Goal: Navigation & Orientation: Find specific page/section

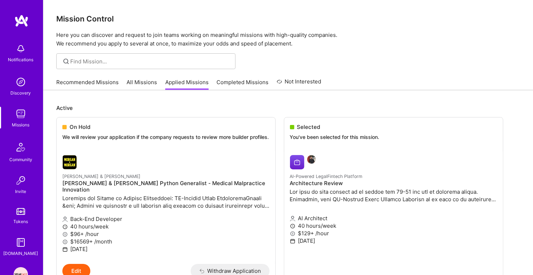
click at [93, 83] on link "Recommended Missions" at bounding box center [87, 84] width 62 height 12
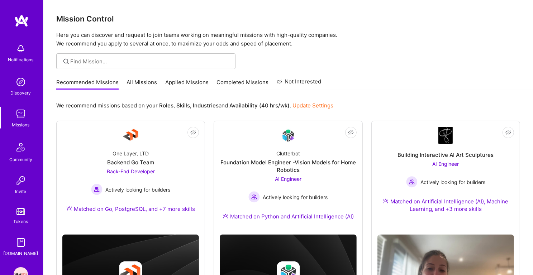
click at [176, 85] on link "Applied Missions" at bounding box center [186, 84] width 43 height 12
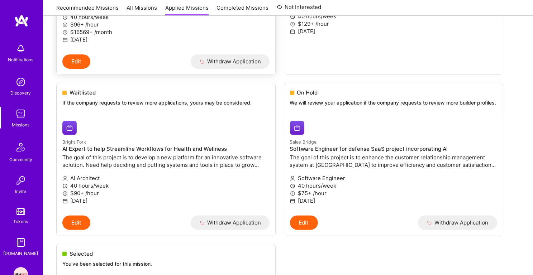
scroll to position [234, 0]
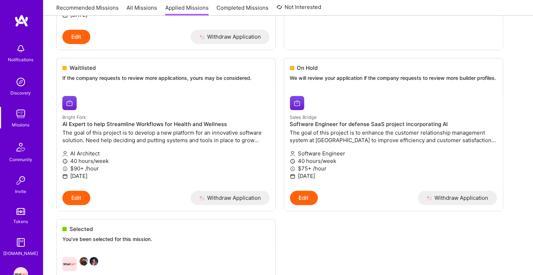
click at [26, 118] on img at bounding box center [21, 114] width 14 height 14
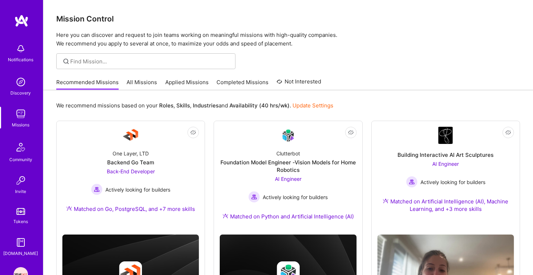
click at [24, 75] on div "Notifications Discovery Missions Community Invite Tokens [DOMAIN_NAME]" at bounding box center [21, 148] width 43 height 217
click at [24, 86] on img at bounding box center [21, 82] width 14 height 14
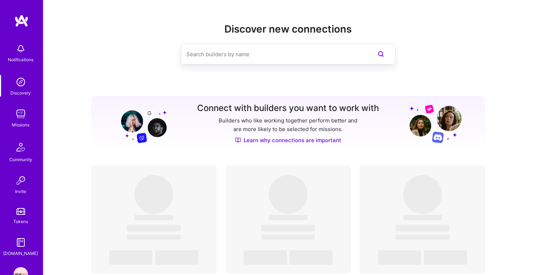
click at [21, 110] on img at bounding box center [21, 114] width 14 height 14
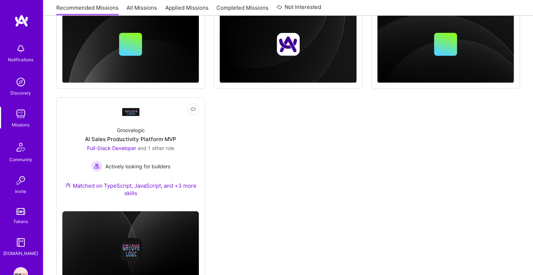
scroll to position [435, 0]
